Goal: Find specific page/section

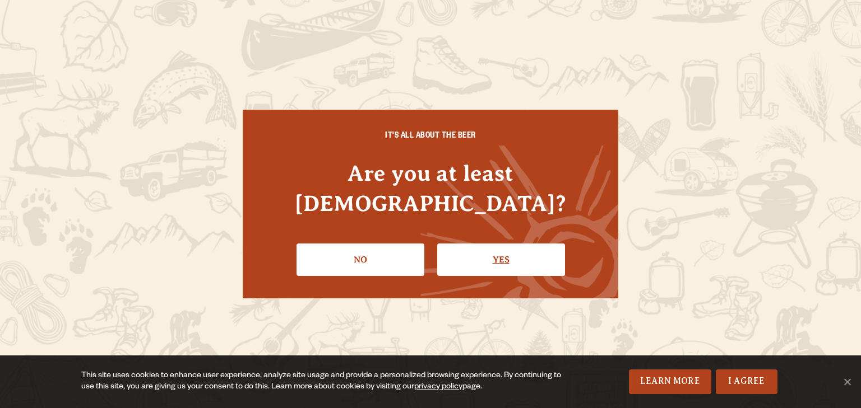
click at [482, 244] on link "Yes" at bounding box center [501, 260] width 128 height 32
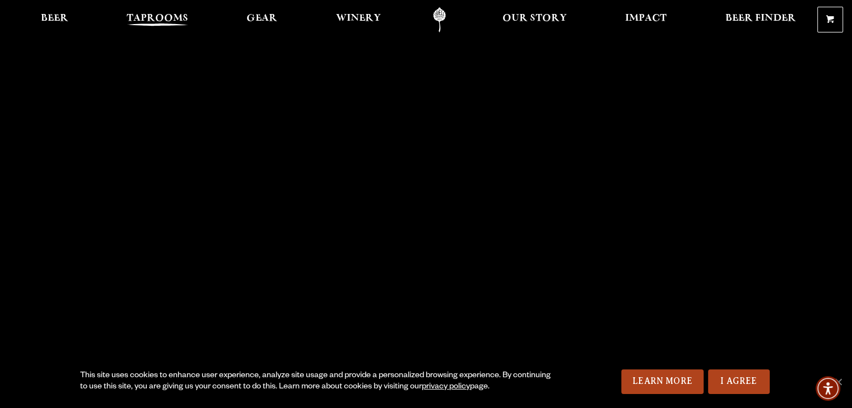
click at [136, 14] on span "Taprooms" at bounding box center [158, 18] width 62 height 9
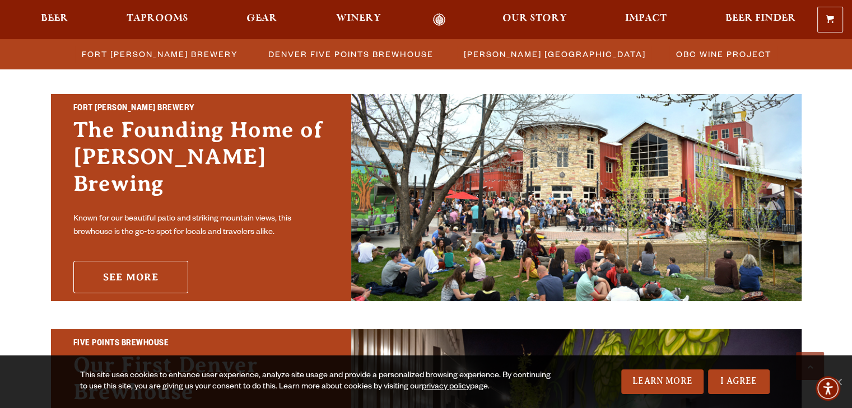
click at [161, 272] on link "See More" at bounding box center [130, 277] width 115 height 32
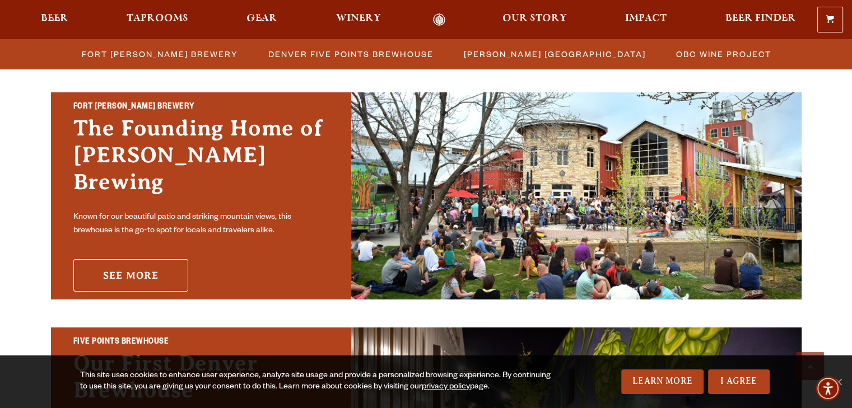
scroll to position [333, 0]
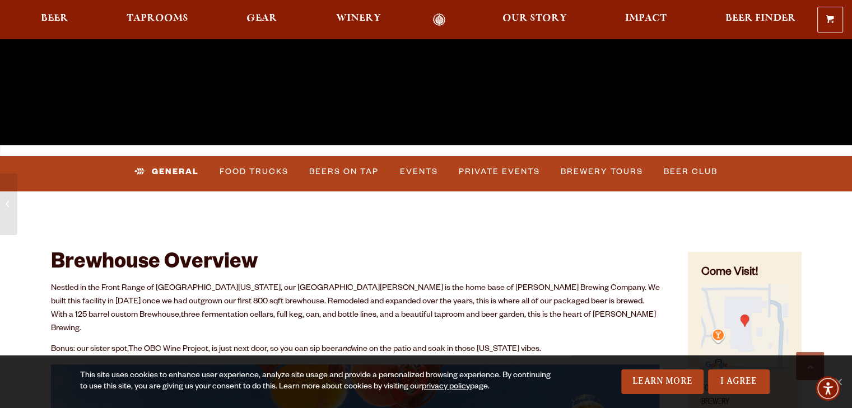
scroll to position [336, 0]
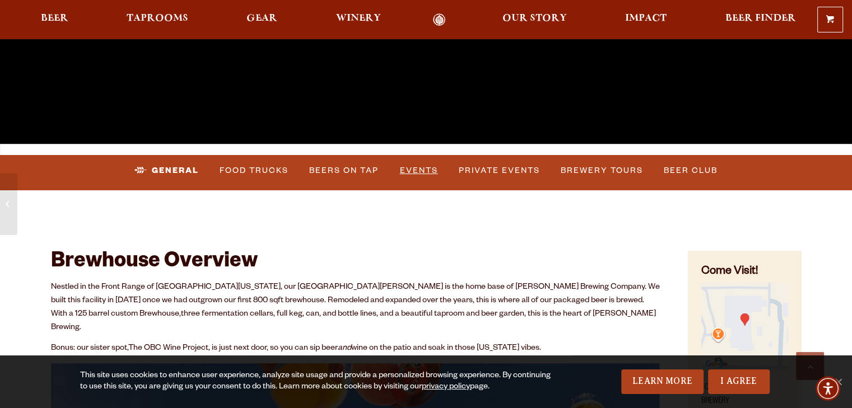
click at [424, 163] on link "Events" at bounding box center [419, 171] width 47 height 26
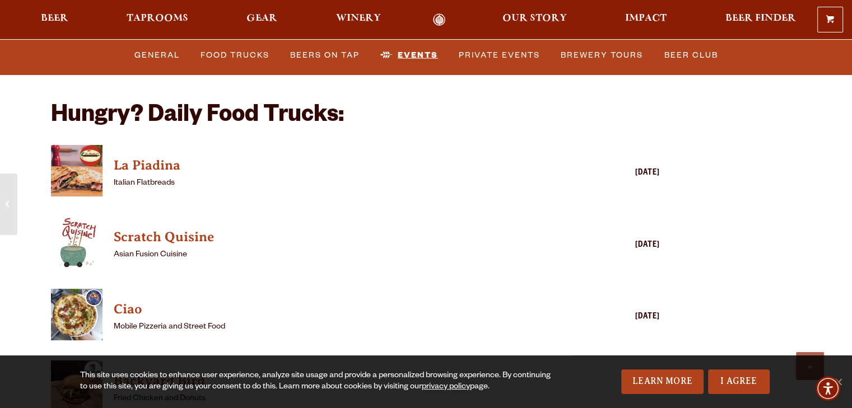
scroll to position [2684, 0]
